Goal: Task Accomplishment & Management: Use online tool/utility

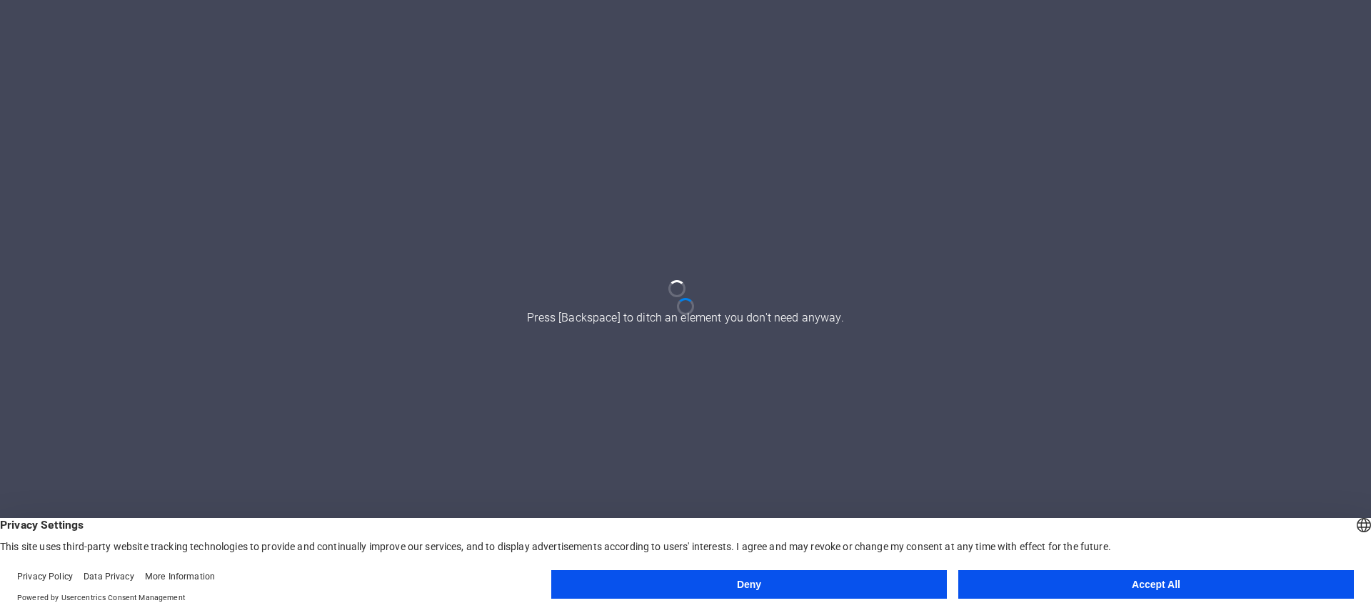
drag, startPoint x: 865, startPoint y: 336, endPoint x: 530, endPoint y: 321, distance: 334.5
click at [533, 321] on div at bounding box center [685, 306] width 1371 height 613
drag, startPoint x: 548, startPoint y: 320, endPoint x: 795, endPoint y: 328, distance: 247.2
click at [788, 328] on div at bounding box center [685, 306] width 1371 height 613
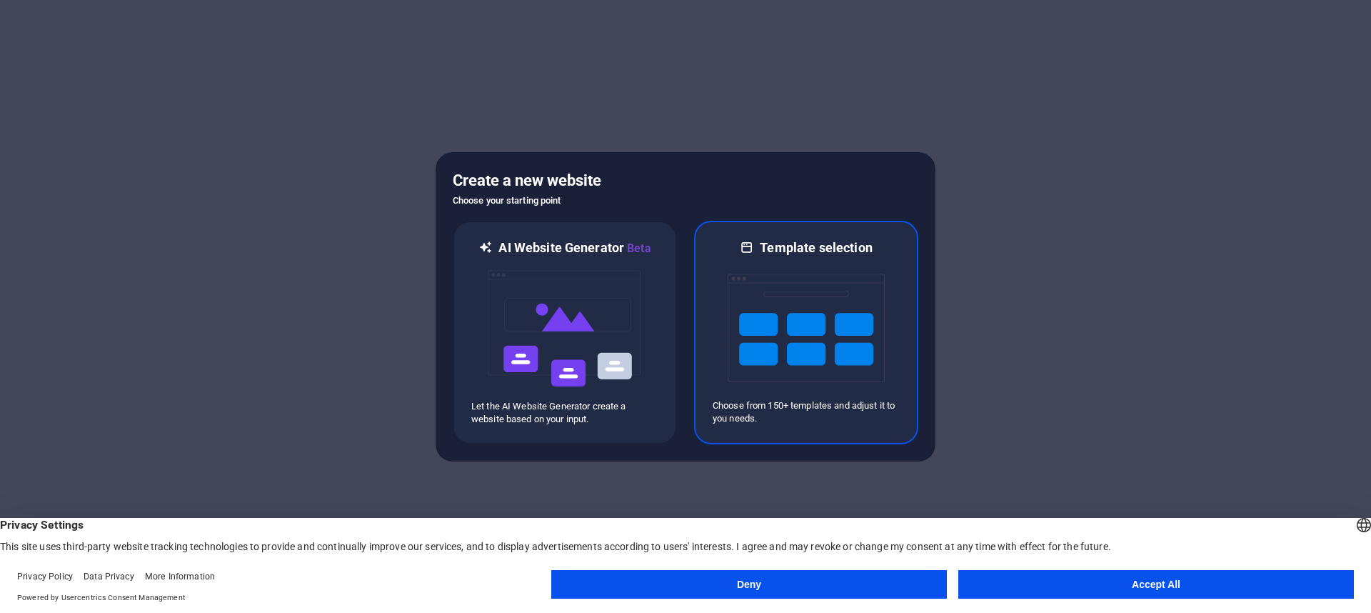
click at [851, 358] on img at bounding box center [806, 327] width 157 height 143
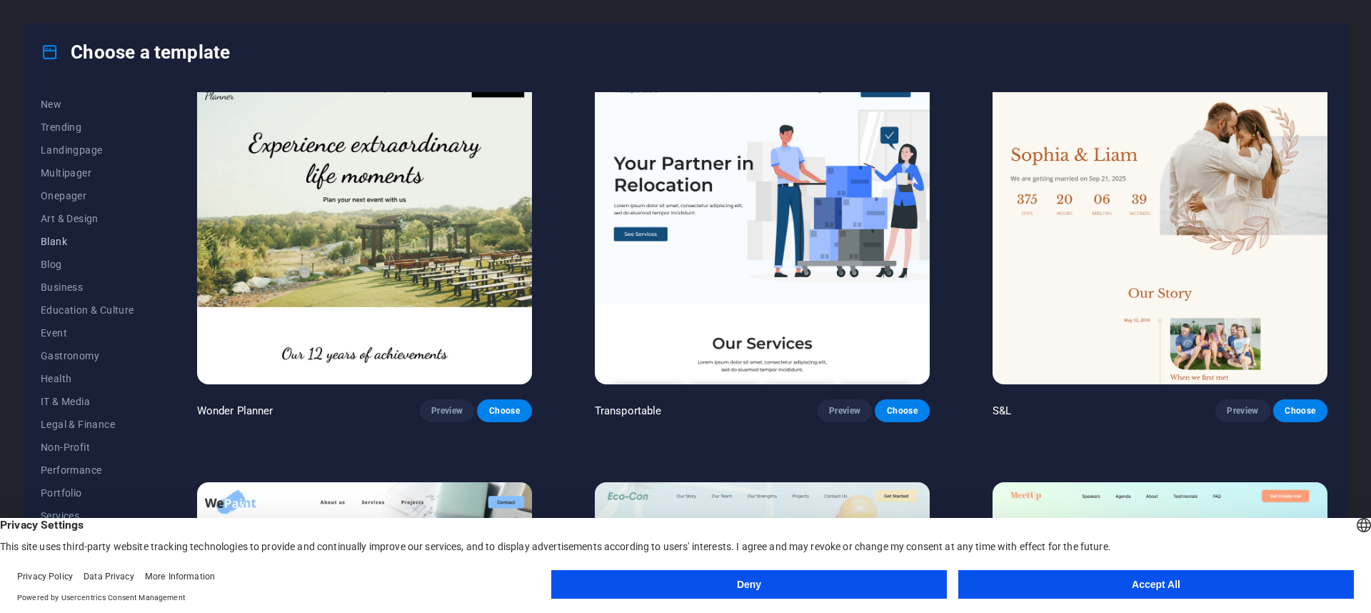
scroll to position [91, 0]
click at [59, 190] on span "Blank" at bounding box center [88, 194] width 94 height 11
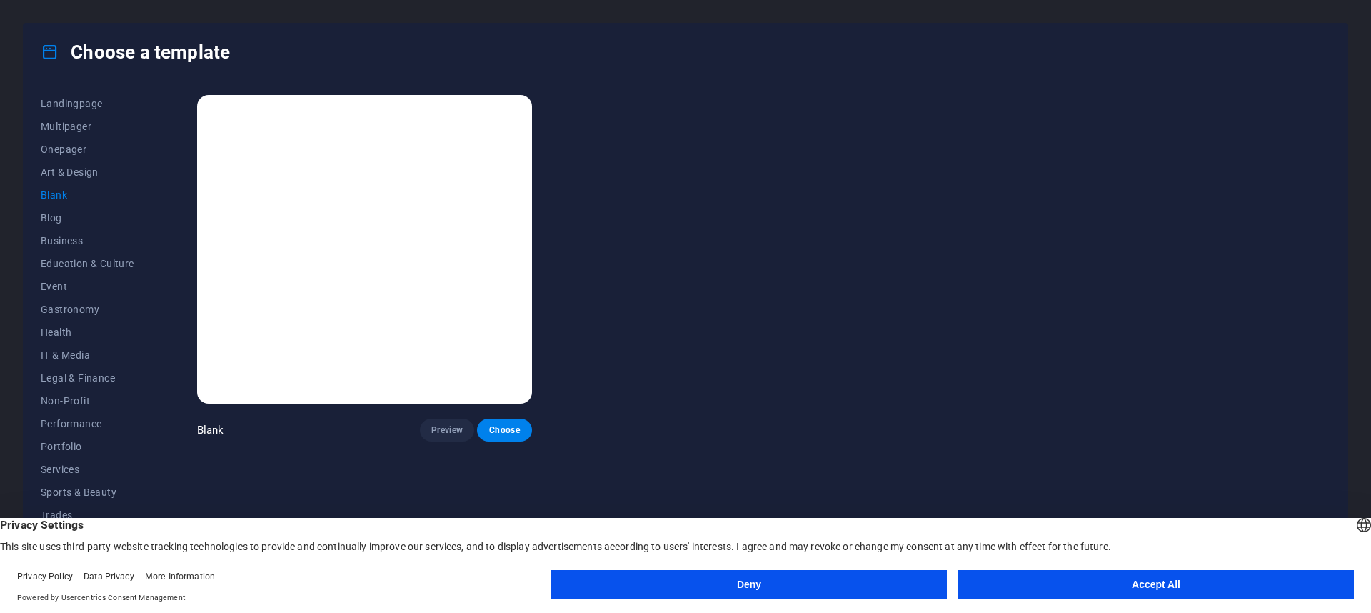
scroll to position [0, 0]
click at [446, 424] on span "Preview" at bounding box center [446, 429] width 31 height 11
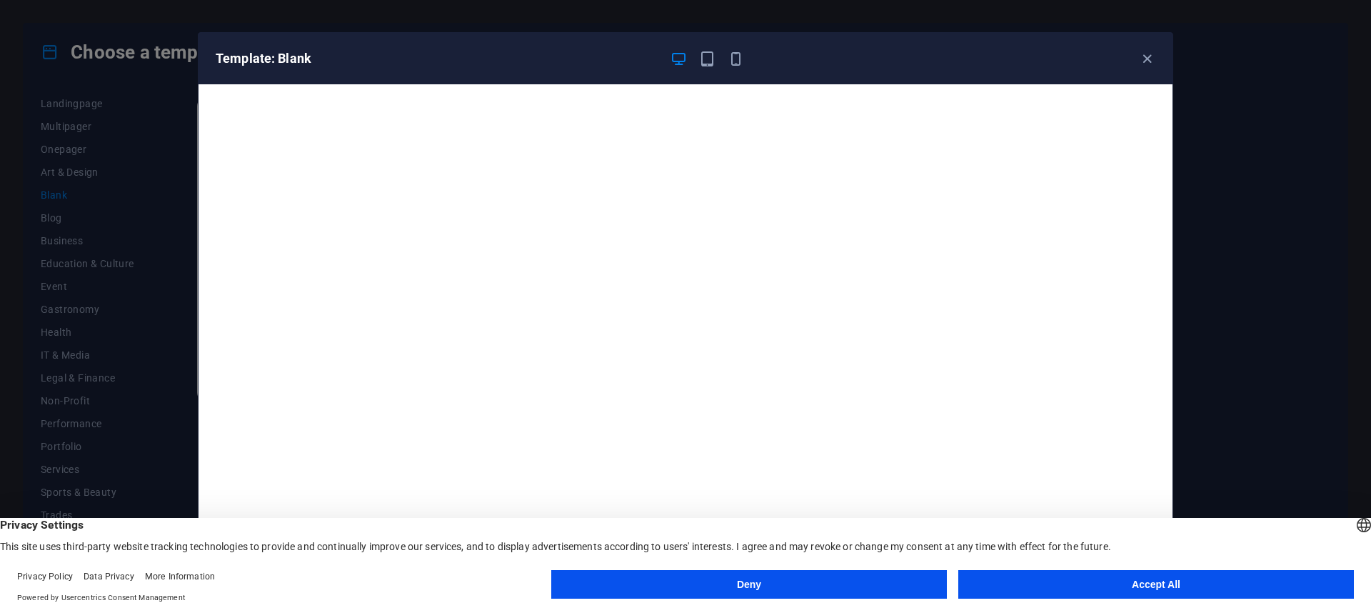
scroll to position [4, 0]
click at [1150, 63] on icon "button" at bounding box center [1147, 59] width 16 height 16
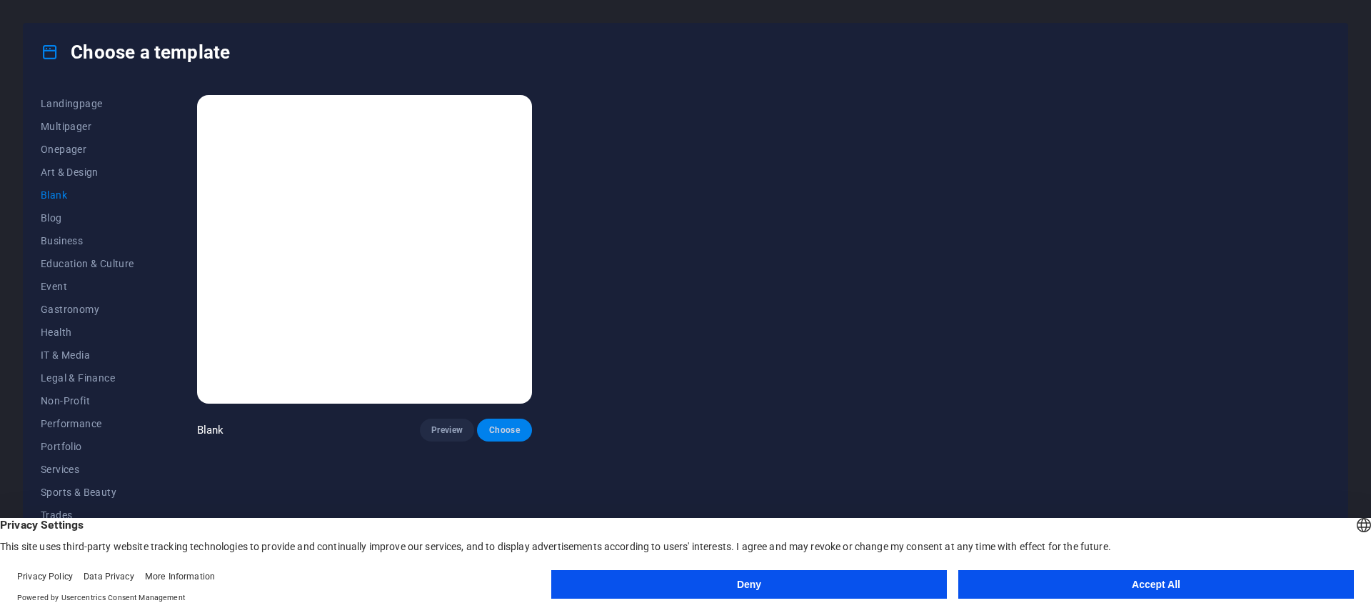
click at [510, 424] on span "Choose" at bounding box center [503, 429] width 31 height 11
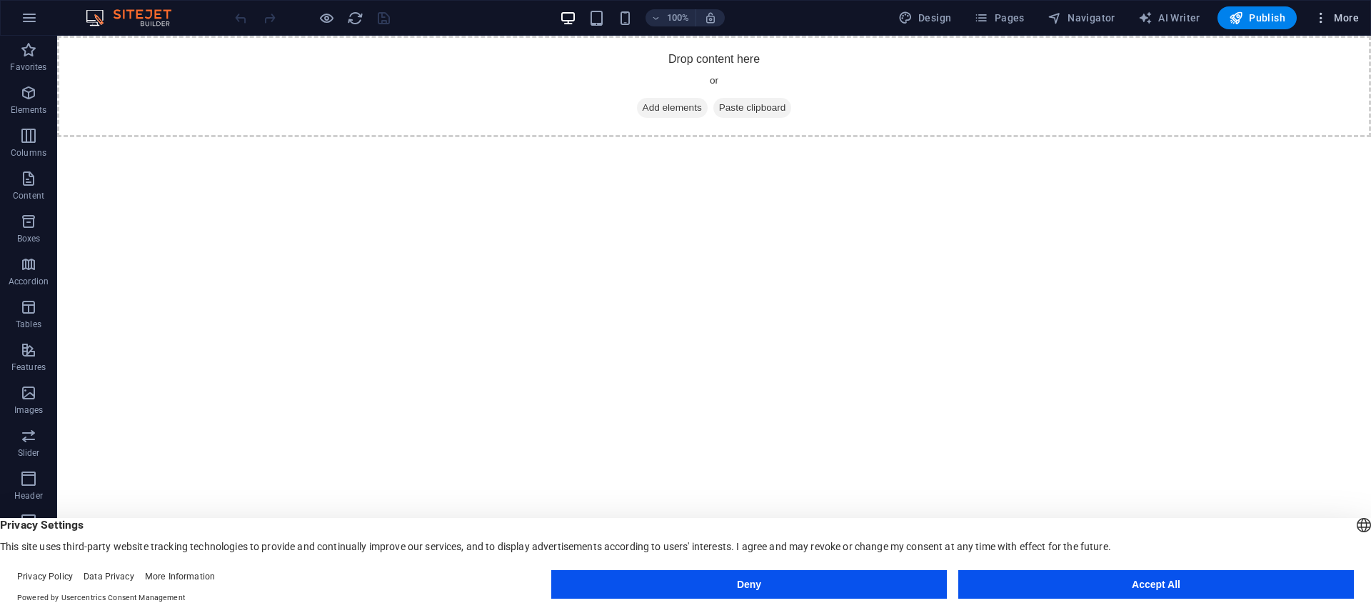
click at [1324, 18] on icon "button" at bounding box center [1321, 18] width 14 height 14
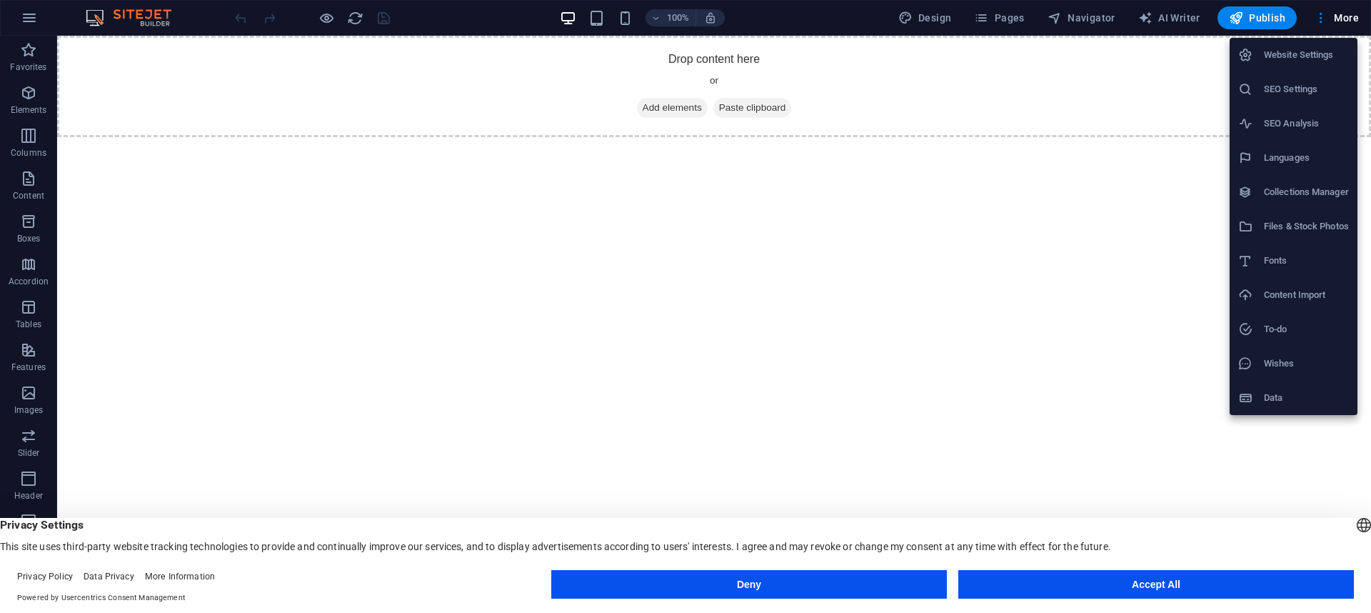
click at [1269, 19] on div at bounding box center [685, 306] width 1371 height 613
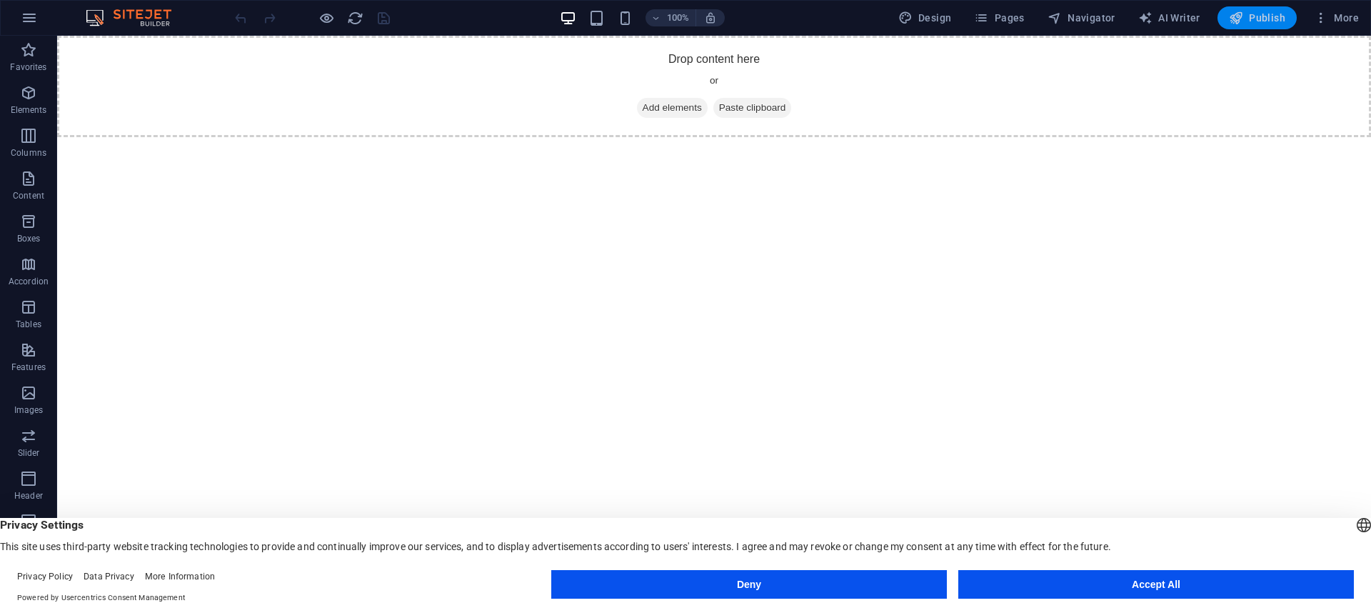
click at [1232, 16] on icon "button" at bounding box center [1236, 18] width 14 height 14
